Goal: Information Seeking & Learning: Learn about a topic

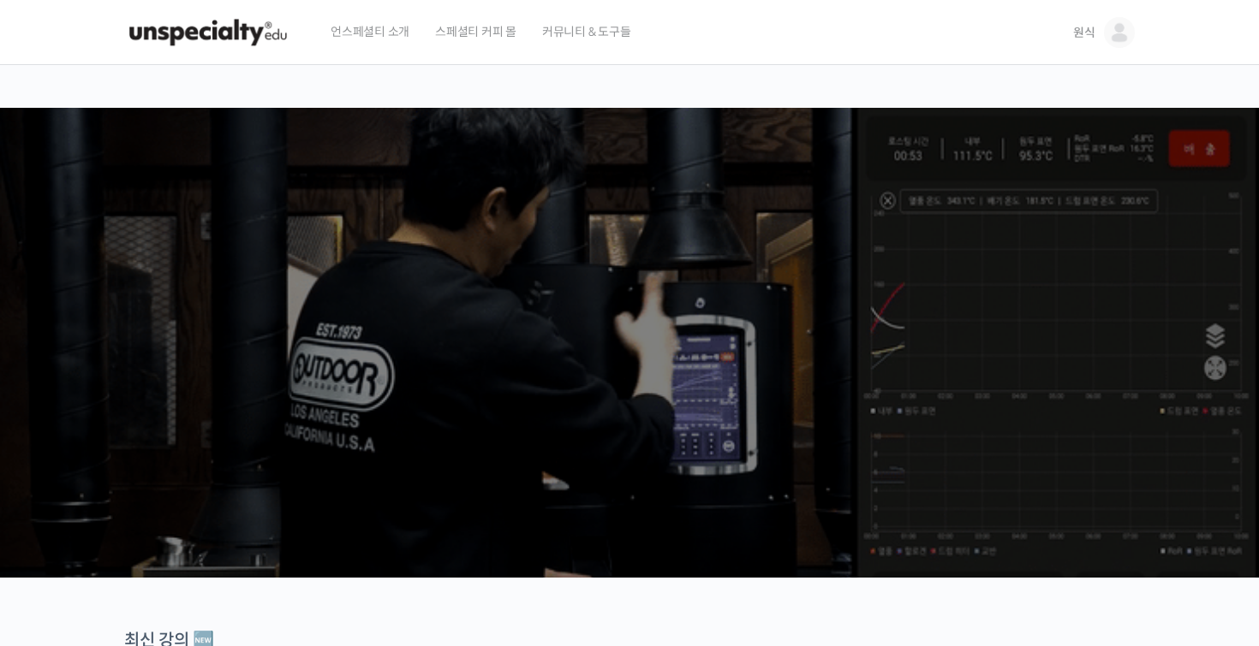
click at [1116, 26] on img at bounding box center [1119, 32] width 31 height 31
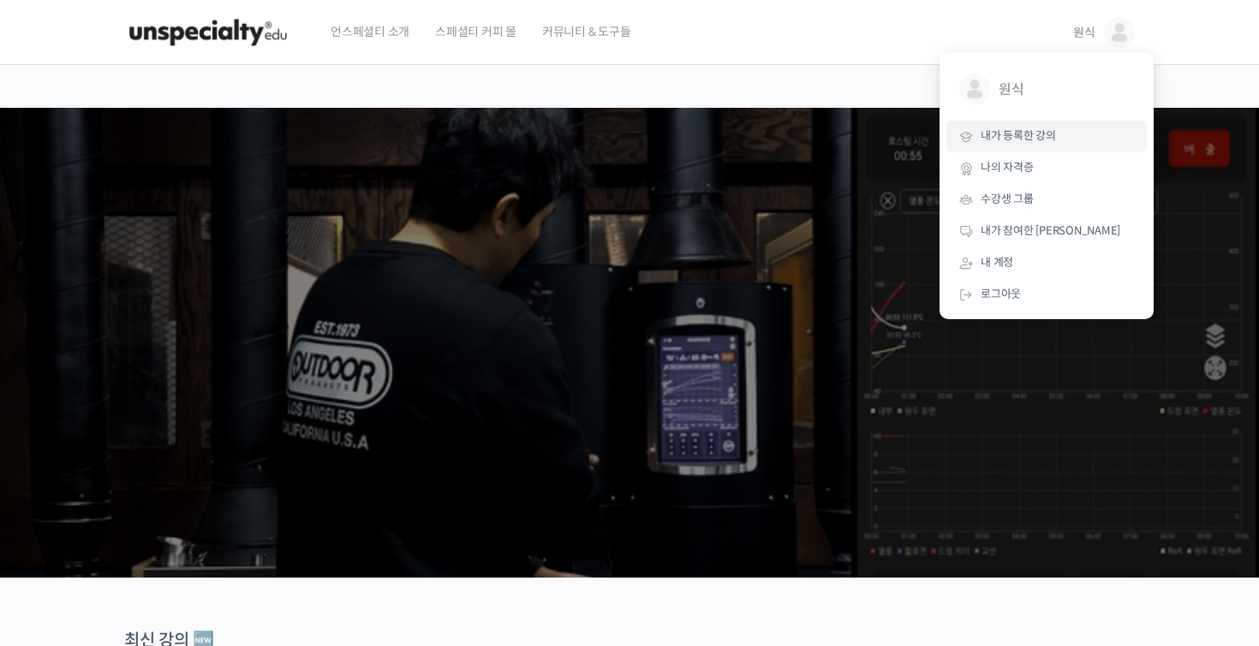
click at [1016, 133] on span "내가 등록한 강의" at bounding box center [1017, 135] width 75 height 15
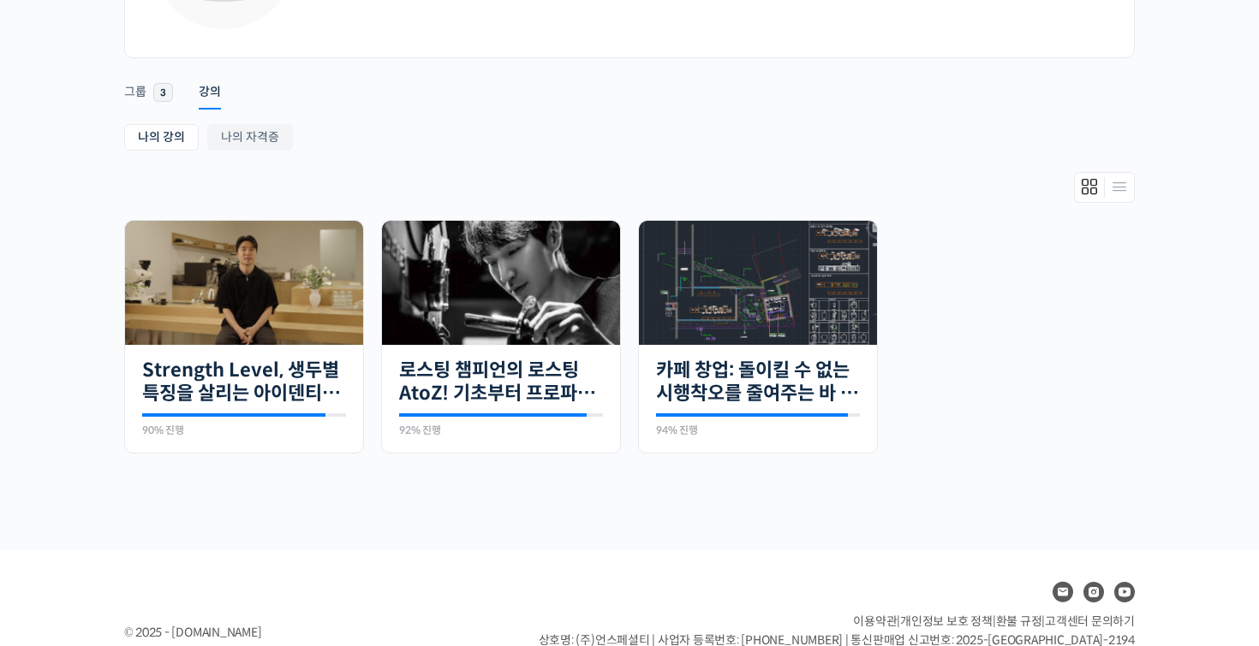
scroll to position [217, 0]
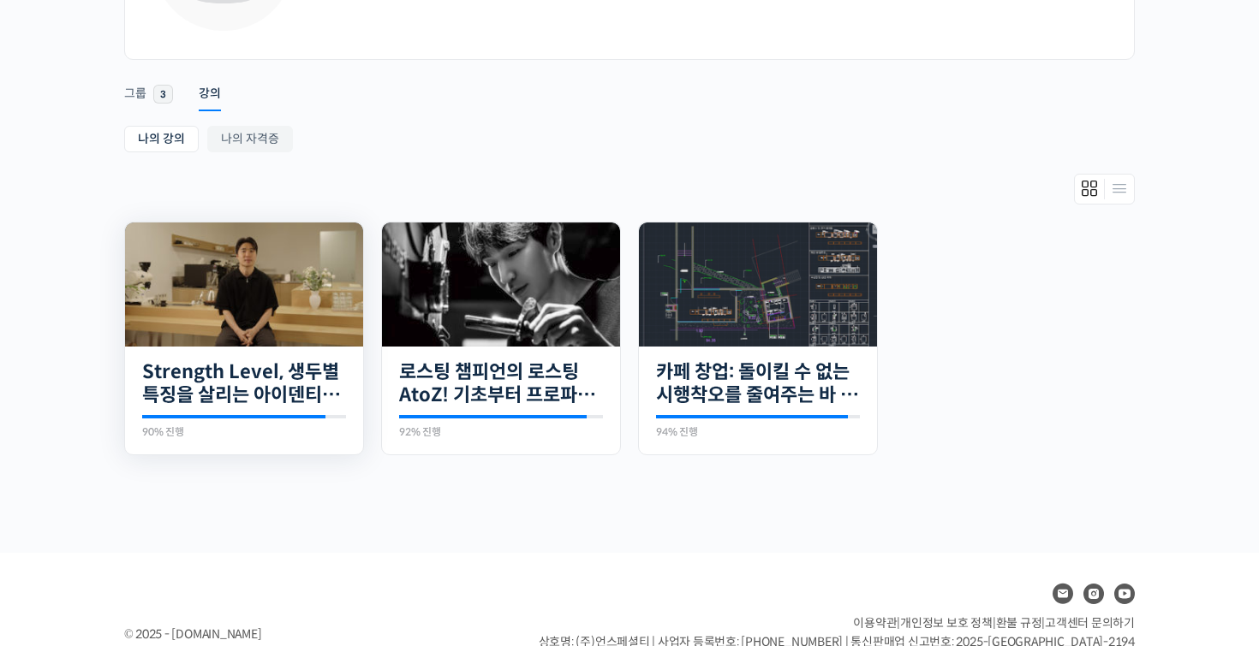
click at [237, 413] on div "21개의 수업 Strength Level, 생두별 특징을 살리는 아이덴티티 커피랩 윤원균 대표의 로스팅 클래스 90% 진행 최근 활동: 202…" at bounding box center [244, 401] width 238 height 109
click at [250, 396] on link "Strength Level, 생두별 특징을 살리는 아이덴티티 커피랩 [PERSON_NAME] [PERSON_NAME]의 로스팅 클래스" at bounding box center [244, 383] width 204 height 47
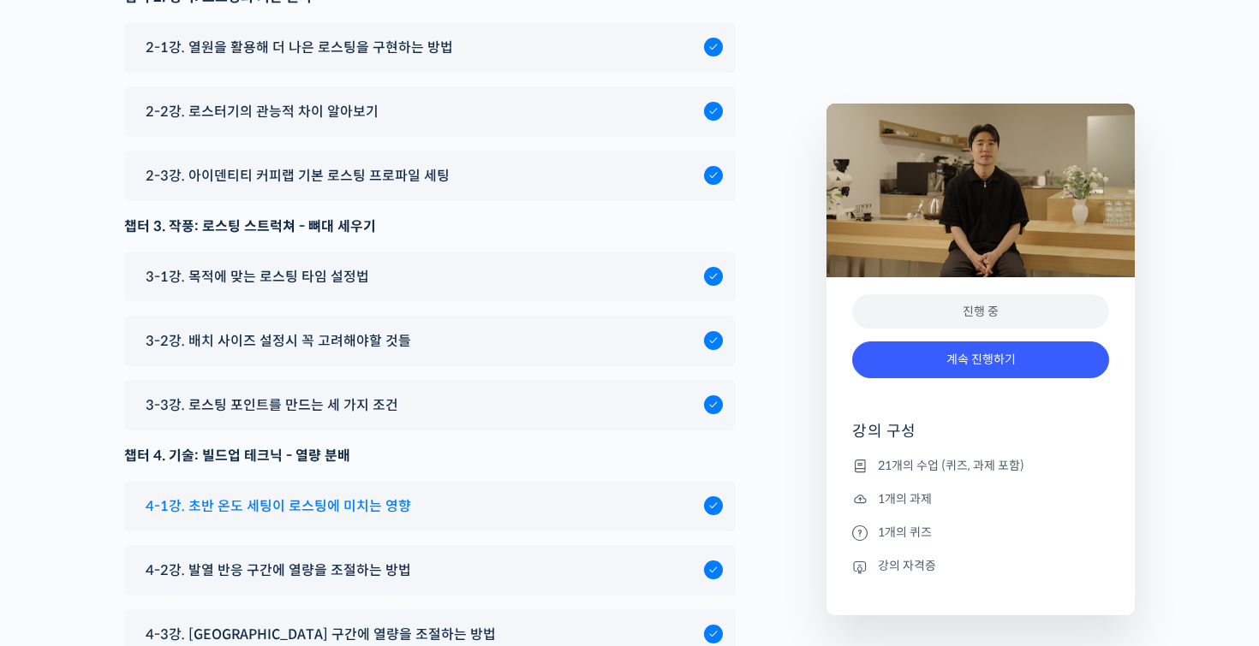
scroll to position [9399, 0]
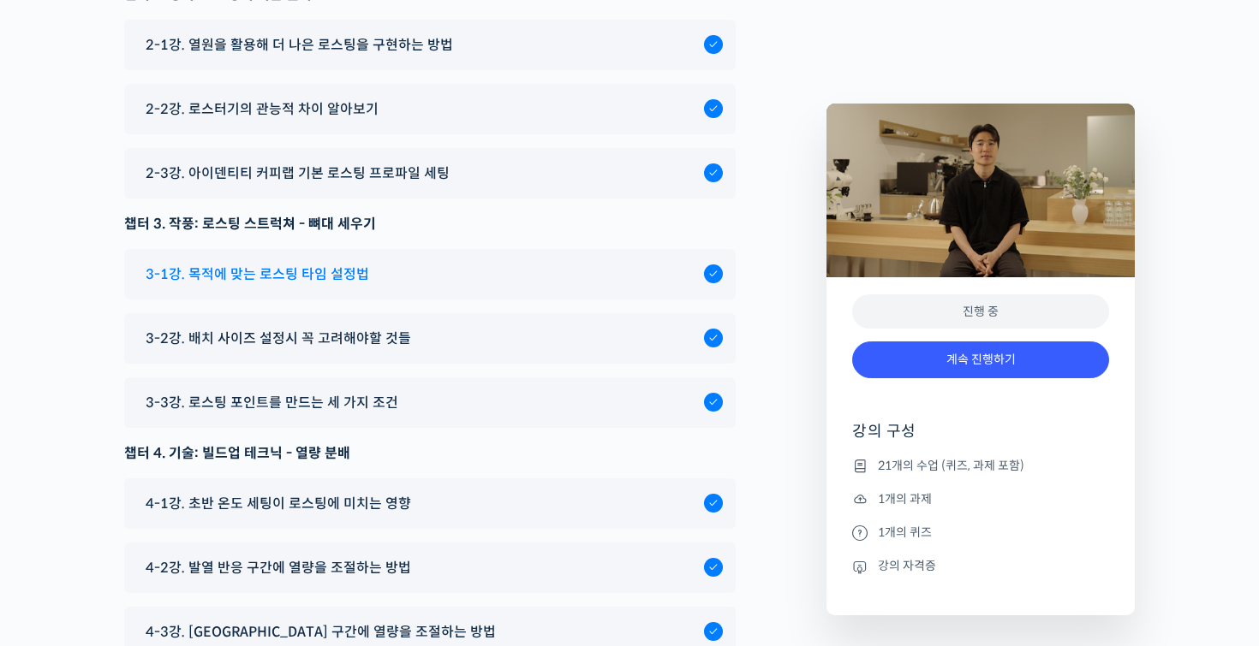
click at [314, 263] on span "3-1강. 목적에 맞는 로스팅 타임 설정법" at bounding box center [257, 274] width 223 height 23
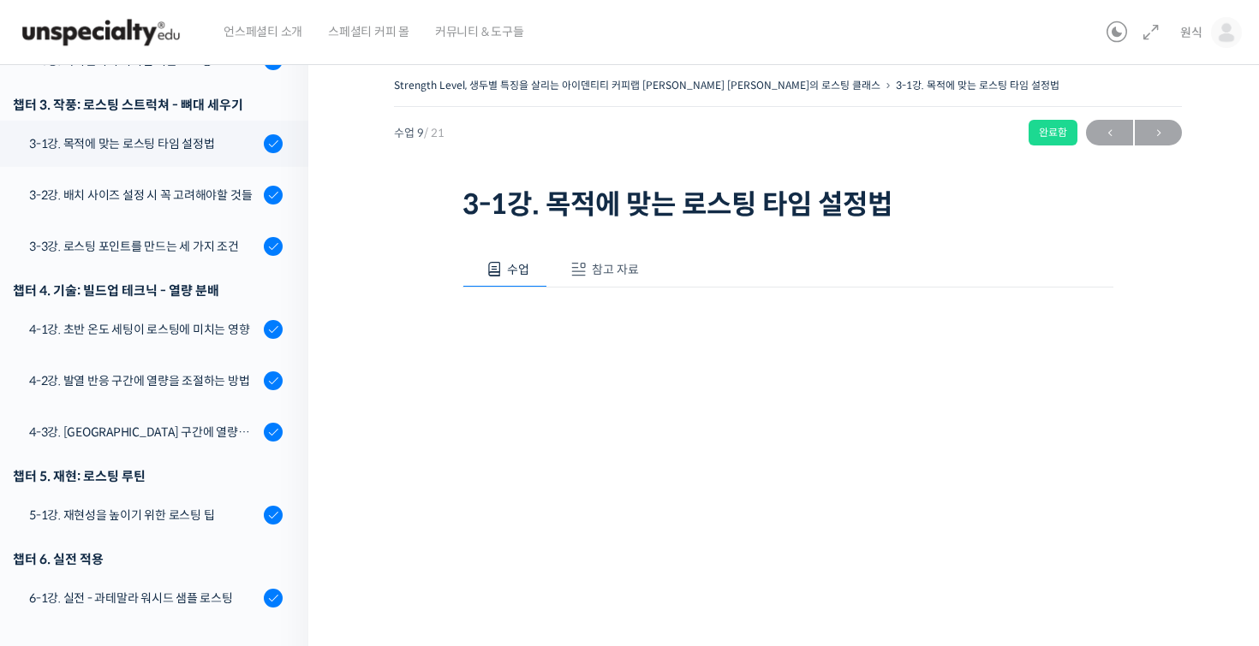
scroll to position [28, 0]
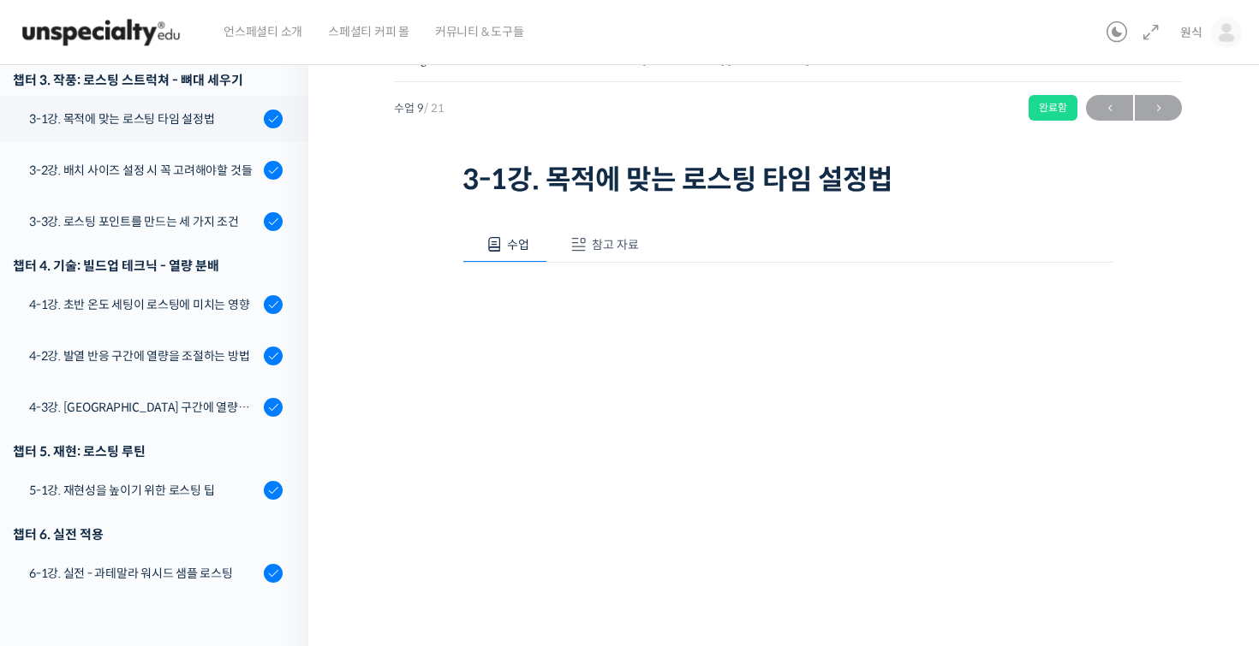
click at [633, 233] on button "참고 자료" at bounding box center [602, 245] width 110 height 36
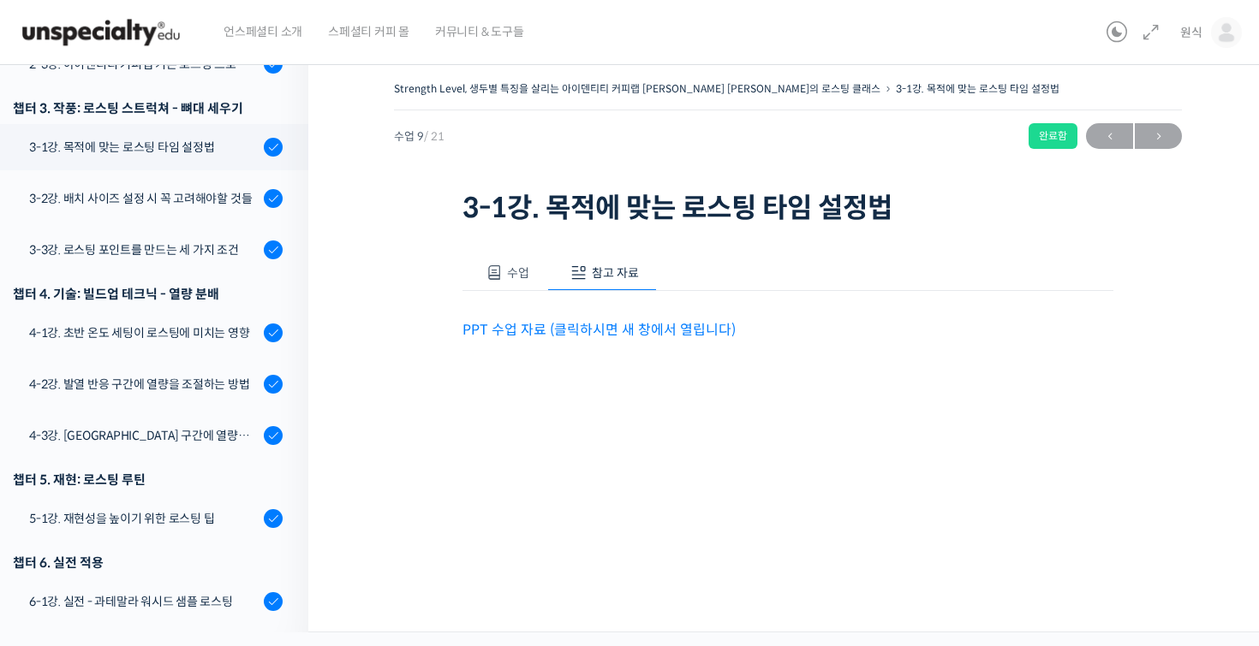
click at [623, 332] on link "PPT 수업 자료 (클릭하시면 새 창에서 열립니다)" at bounding box center [598, 330] width 273 height 18
click at [182, 233] on link "3-3강. 로스팅 포인트를 만드는 세 가지 조건" at bounding box center [149, 250] width 317 height 46
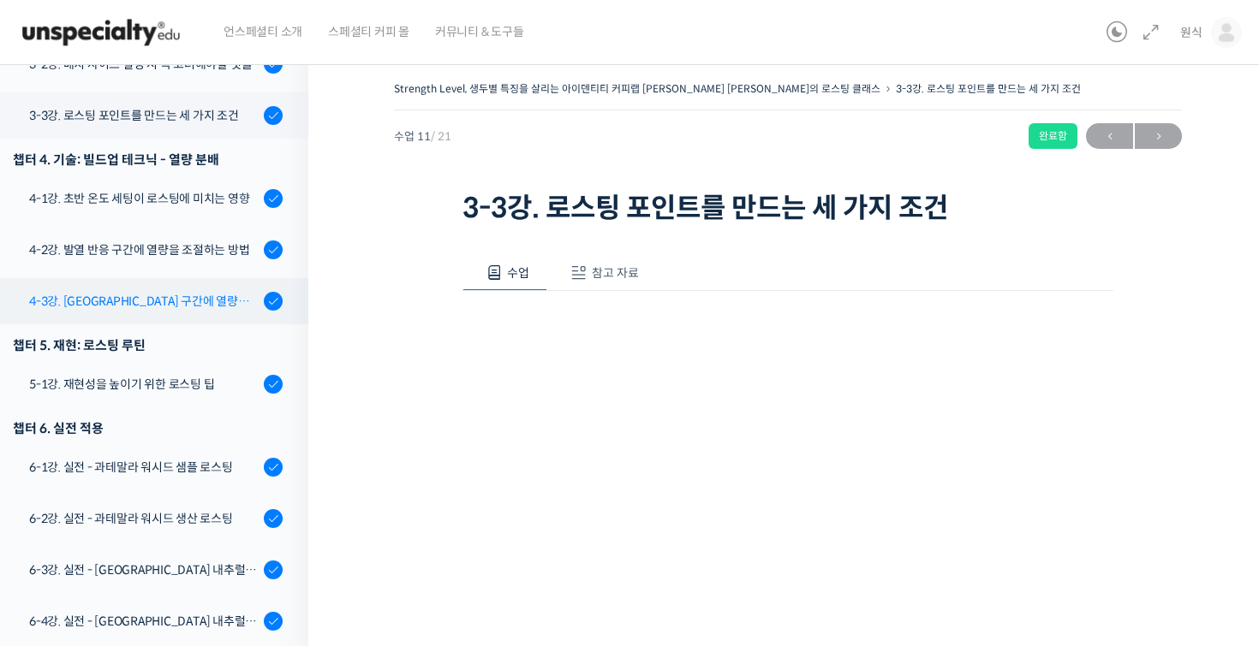
scroll to position [853, 0]
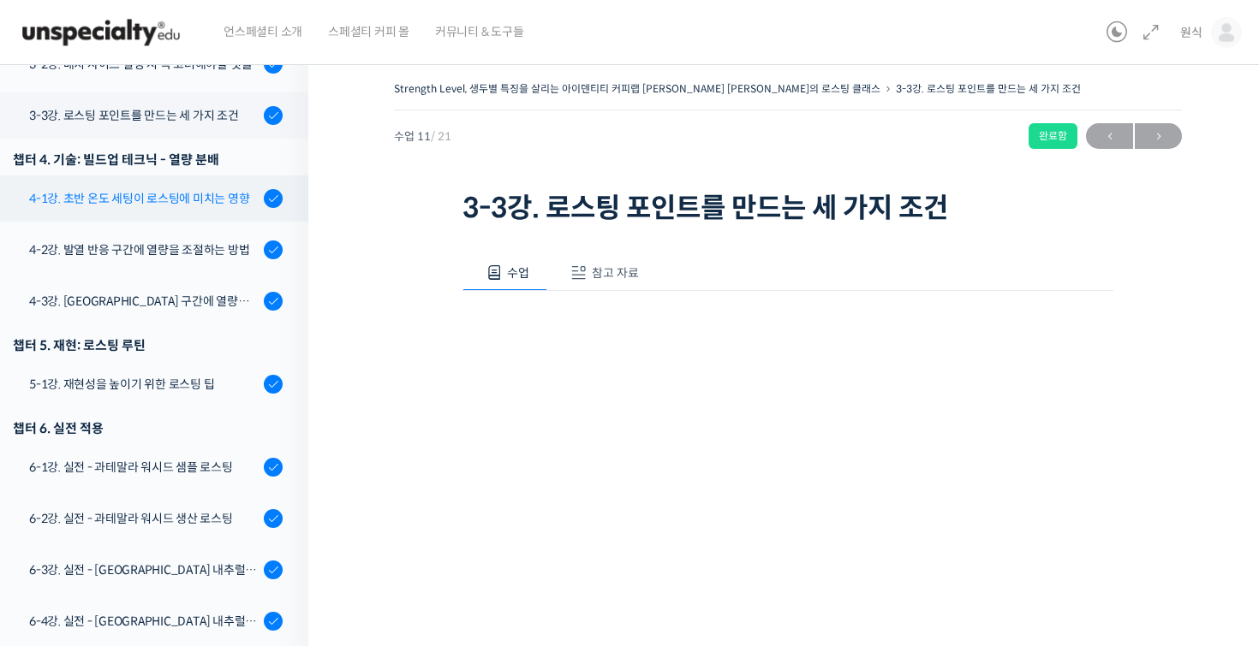
click at [189, 189] on div "4-1강. 초반 온도 세팅이 로스팅에 미치는 영향" at bounding box center [143, 198] width 229 height 19
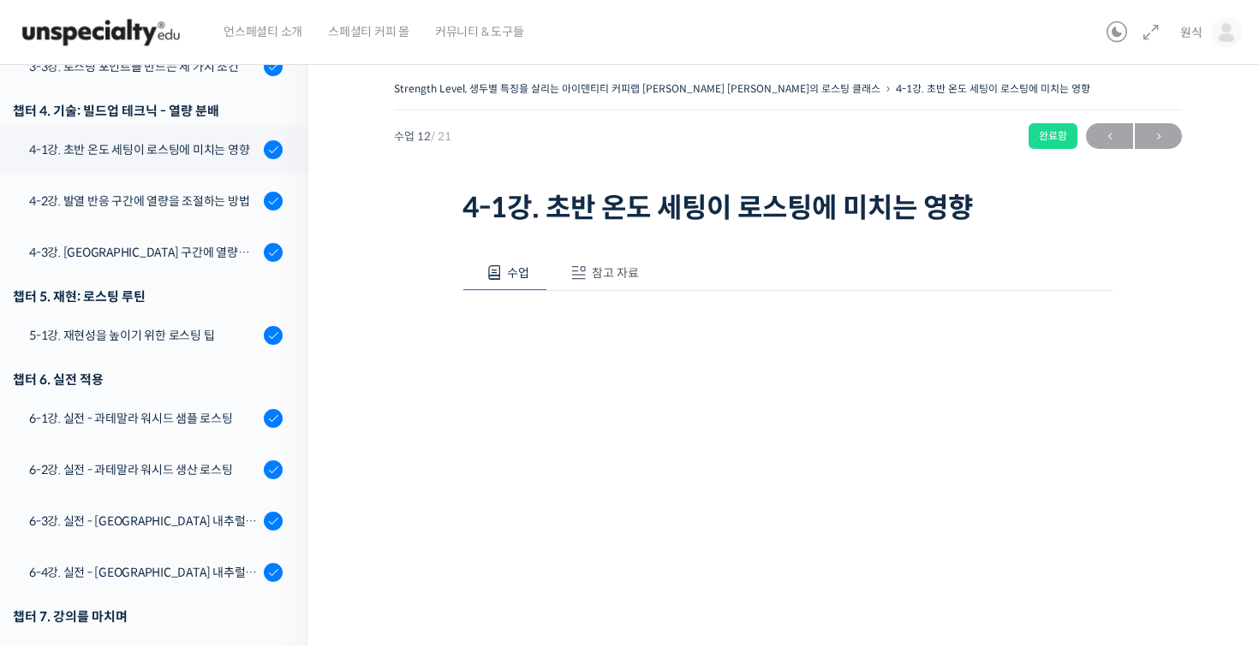
scroll to position [904, 0]
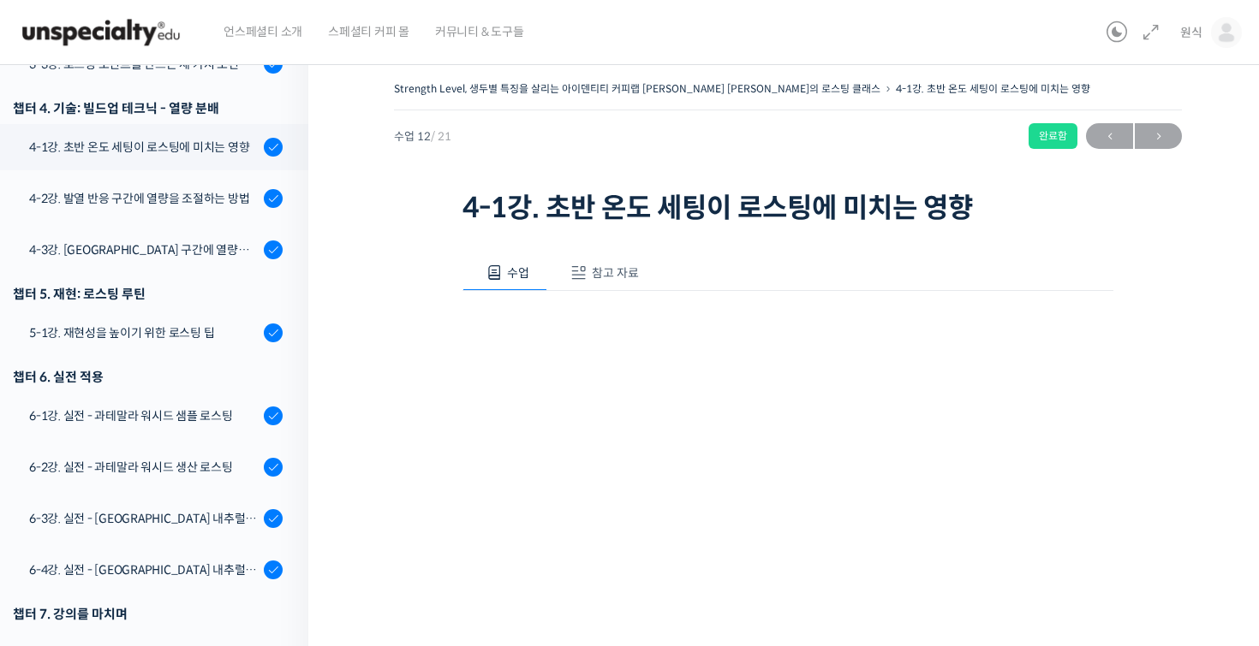
click at [604, 275] on span "참고 자료" at bounding box center [615, 272] width 47 height 15
click at [666, 324] on link "PPT 수업 자료 (클릭하시면 새 창에서 열립니다)" at bounding box center [598, 330] width 273 height 18
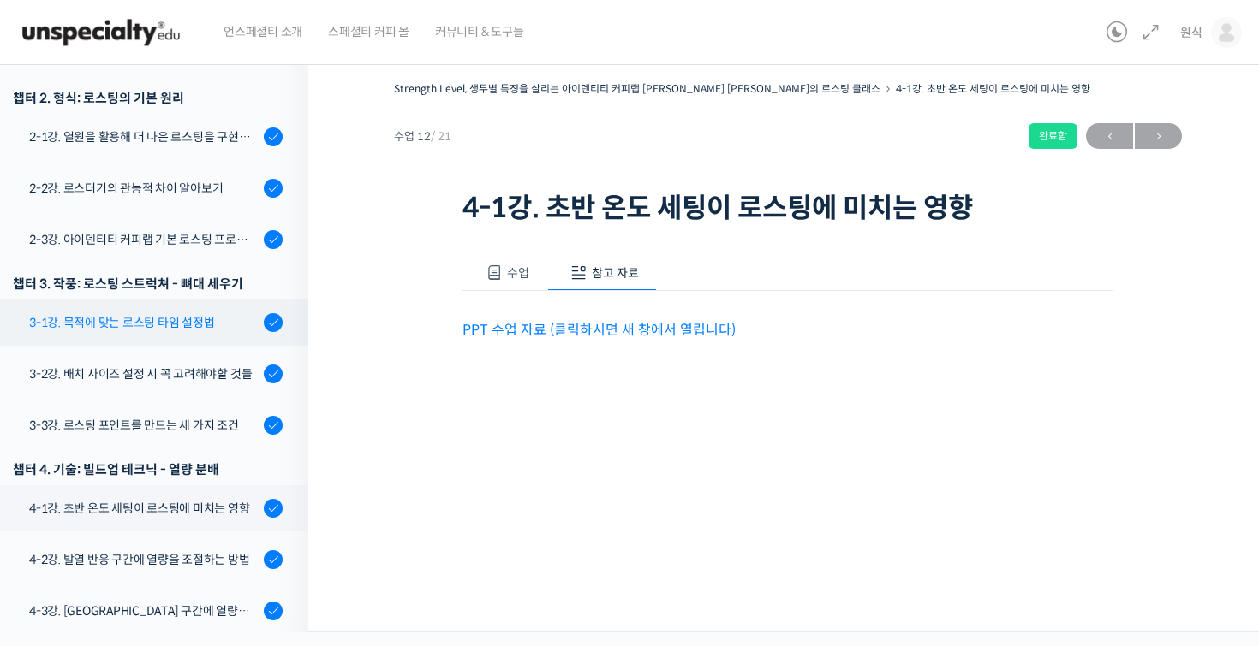
scroll to position [535, 0]
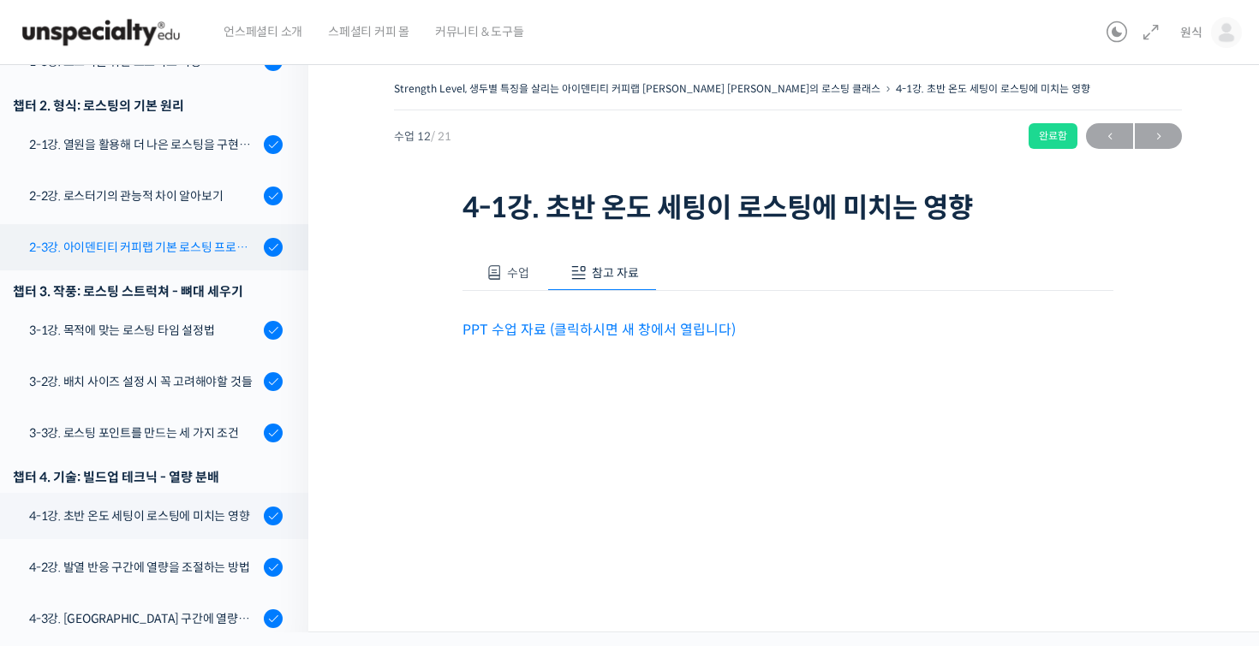
click at [197, 235] on link "2-3강. 아이덴티티 커피랩 기본 로스팅 프로파일 세팅" at bounding box center [149, 247] width 317 height 46
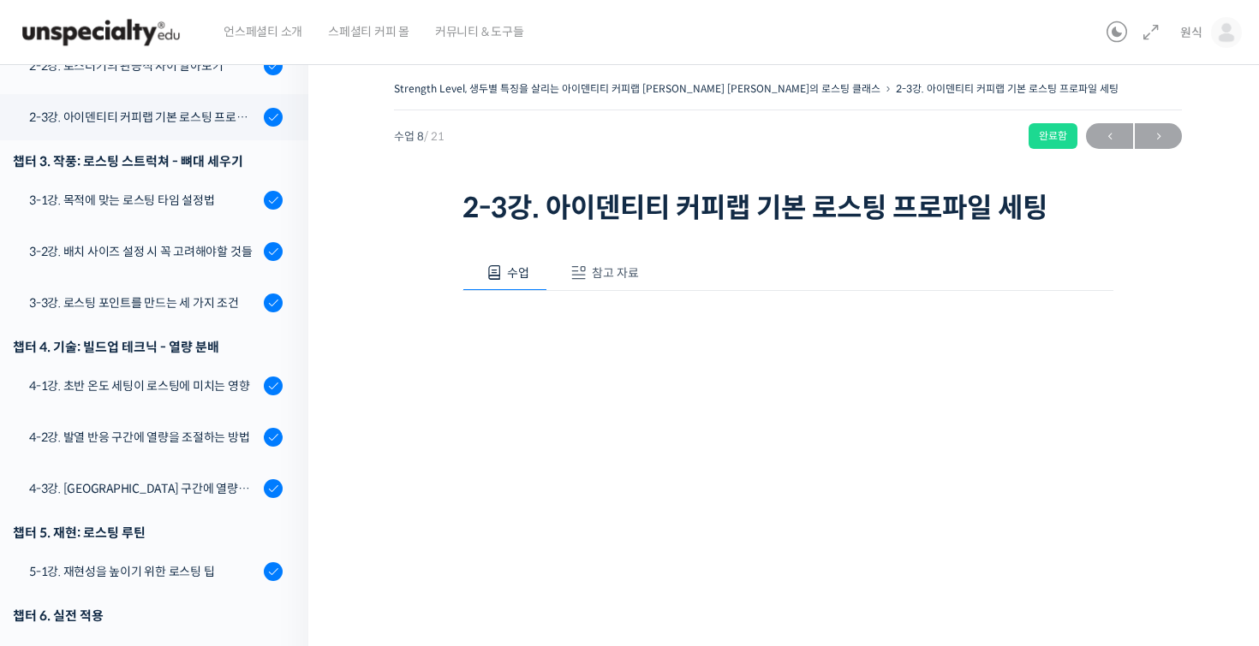
scroll to position [667, 0]
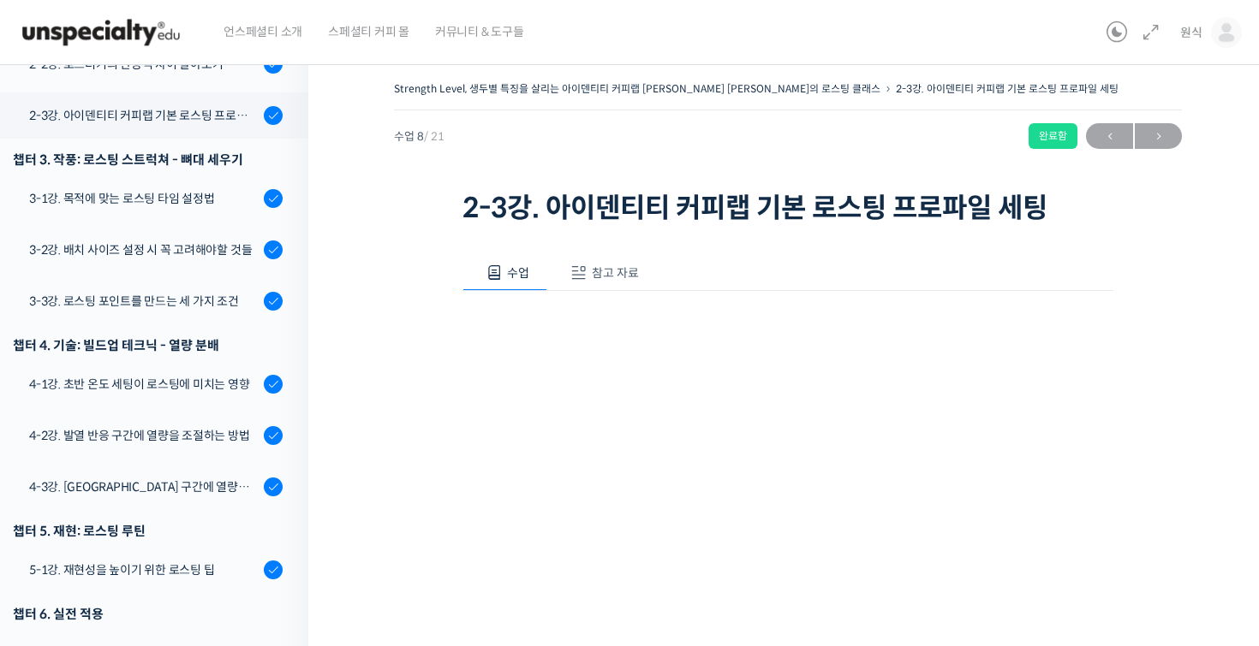
click at [610, 267] on span "참고 자료" at bounding box center [615, 272] width 47 height 15
click at [602, 326] on link "PPT 수업 자료 (클릭하시면 새 창에서 열립니다)" at bounding box center [598, 330] width 273 height 18
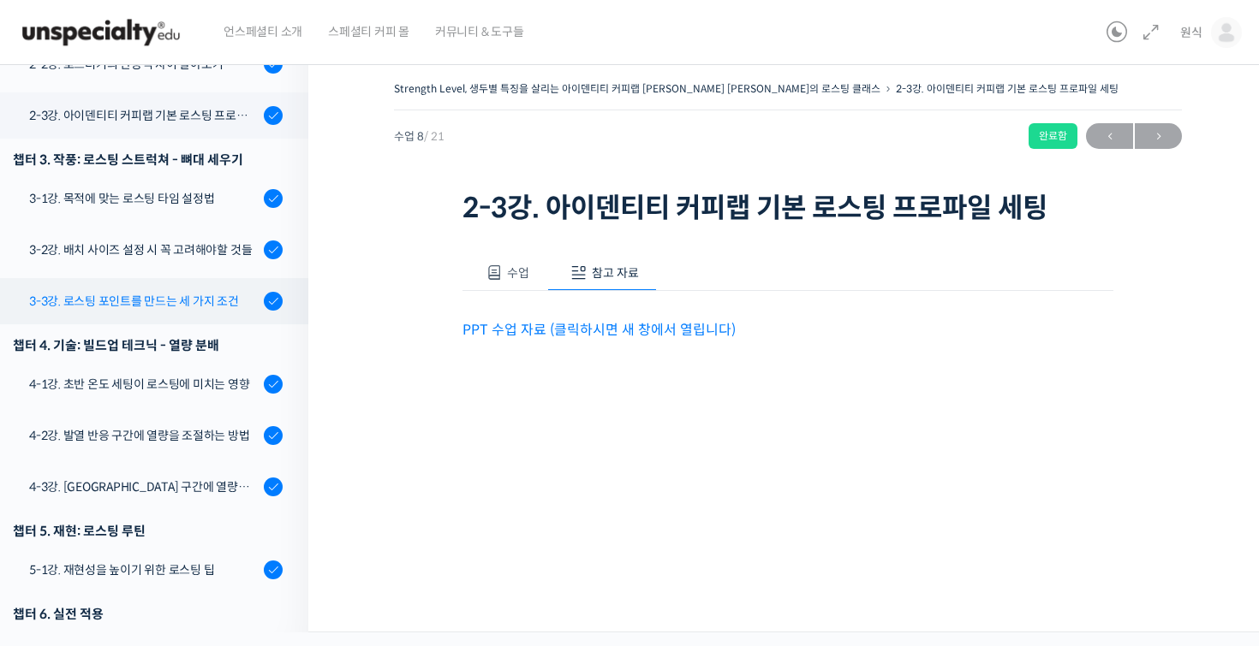
click at [180, 292] on div "3-3강. 로스팅 포인트를 만드는 세 가지 조건" at bounding box center [143, 301] width 229 height 19
